Goal: Find specific page/section

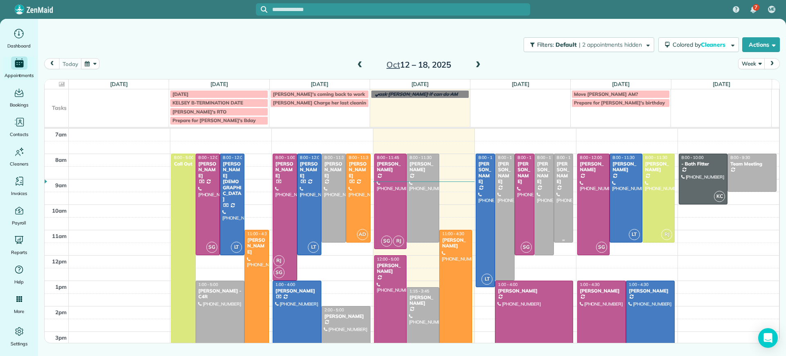
click at [556, 162] on div "Madeline Brown" at bounding box center [563, 173] width 15 height 24
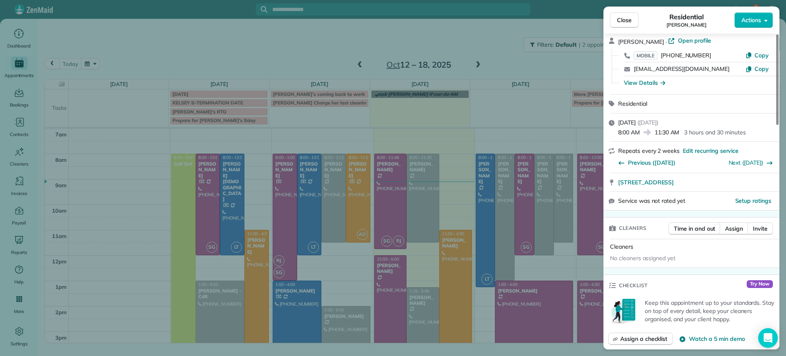
scroll to position [3, 0]
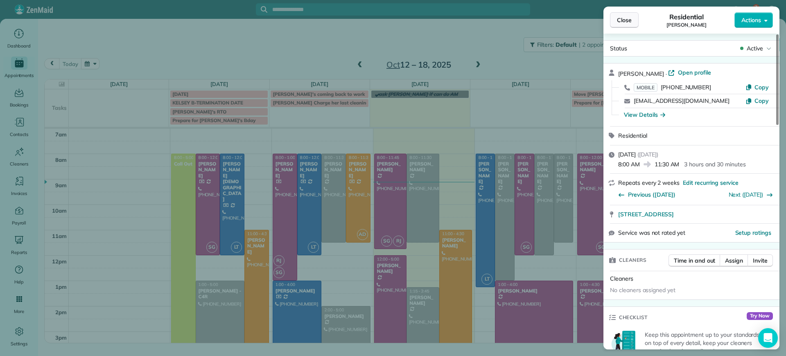
click at [627, 15] on button "Close" at bounding box center [624, 20] width 29 height 16
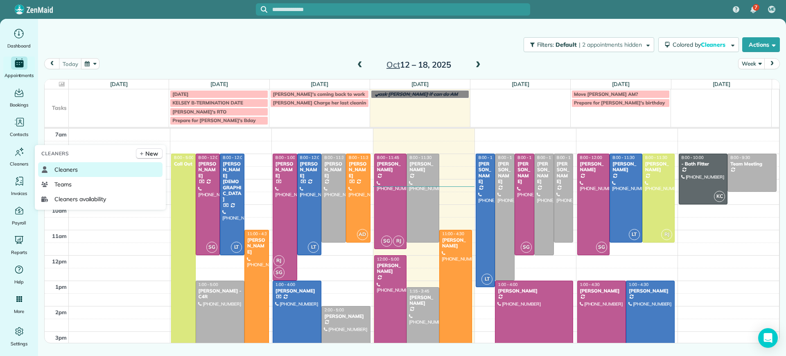
click at [52, 171] on link "Cleaners" at bounding box center [100, 169] width 124 height 15
